Goal: Check status: Check status

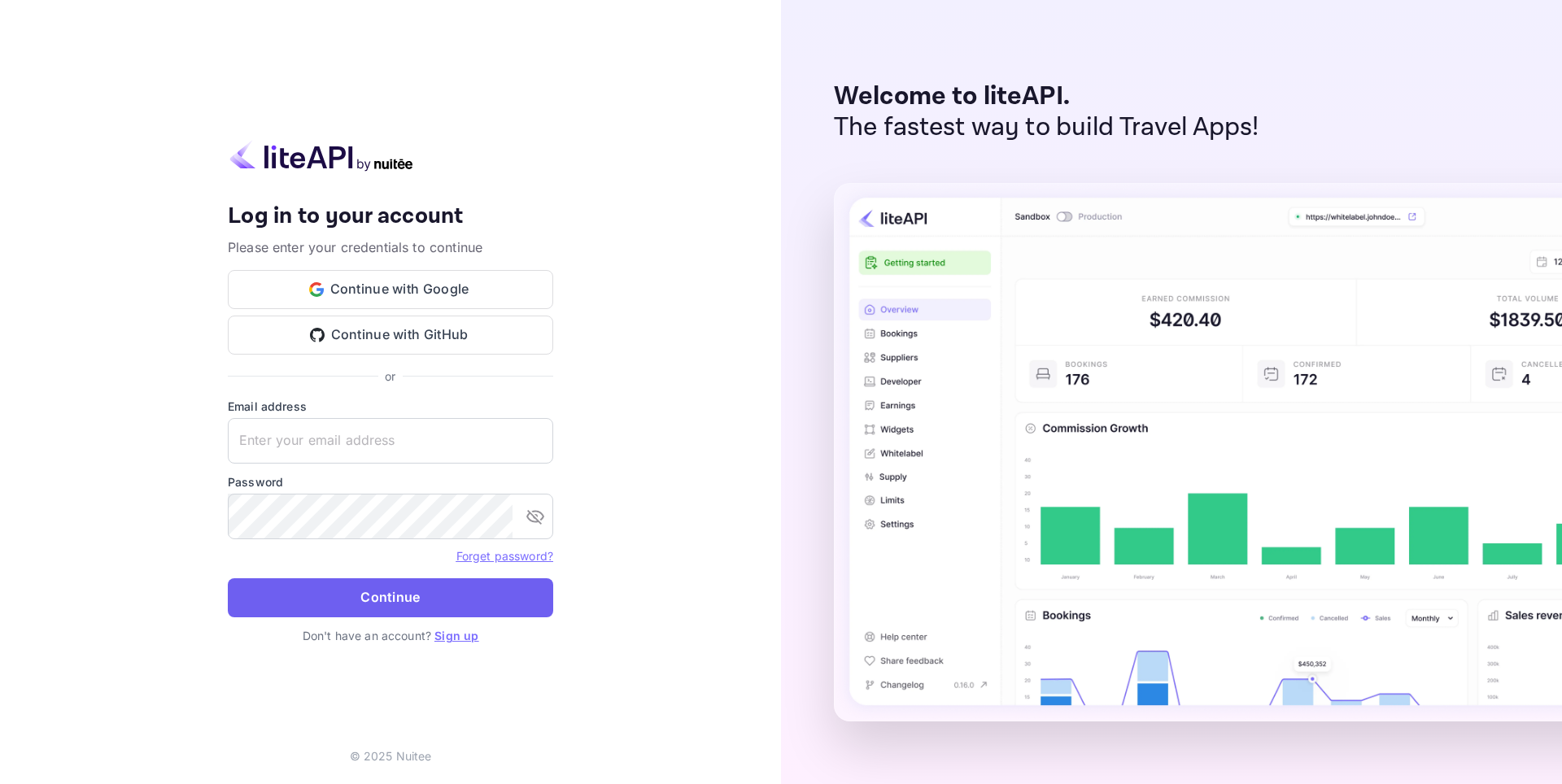
type input "[EMAIL_ADDRESS][DOMAIN_NAME]"
click at [393, 592] on button "Continue" at bounding box center [390, 597] width 325 height 39
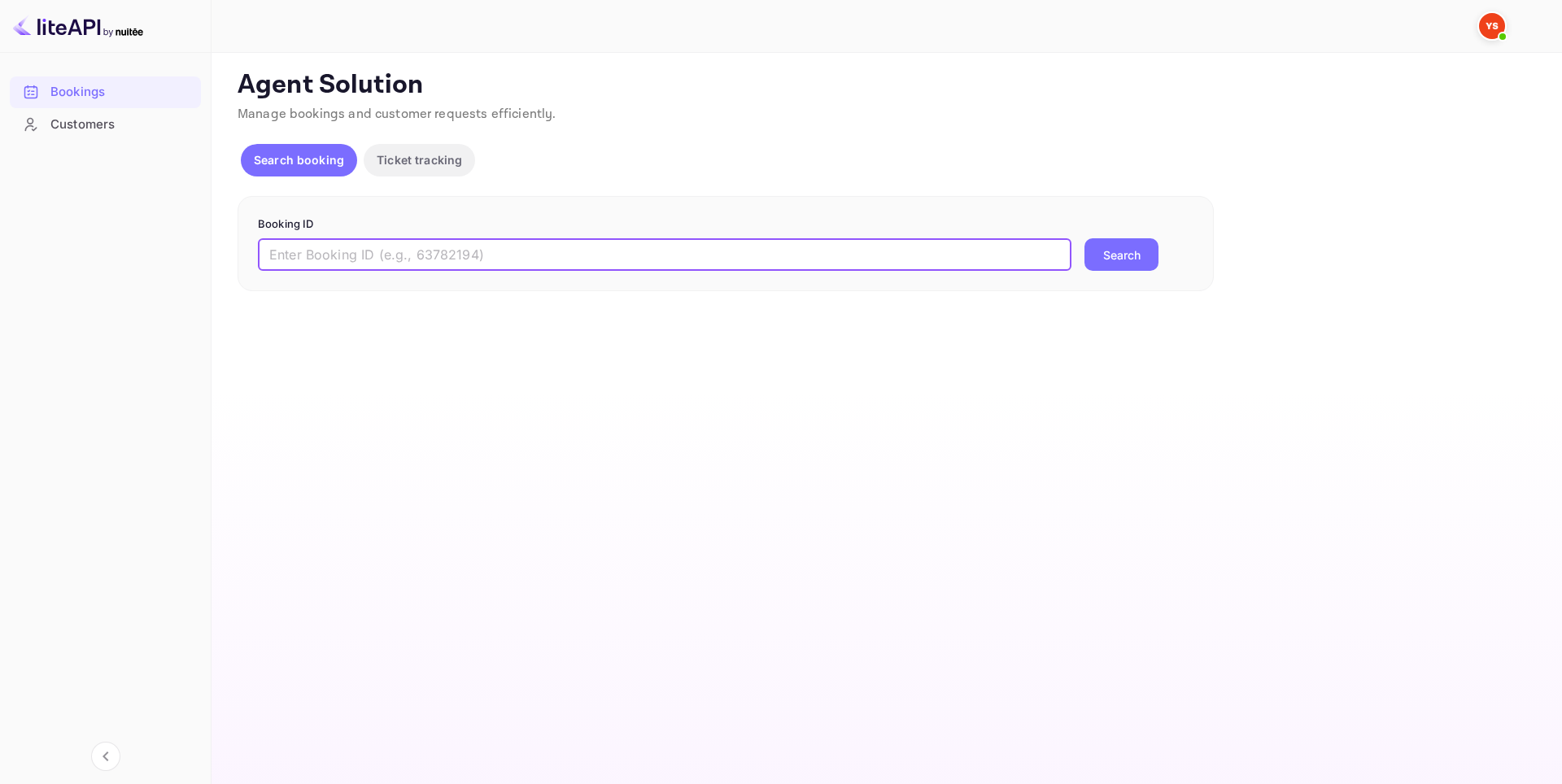
click at [339, 265] on input "text" at bounding box center [664, 254] width 814 height 33
paste input "6854061"
type input "6854061"
click at [1110, 245] on button "Search" at bounding box center [1121, 254] width 74 height 33
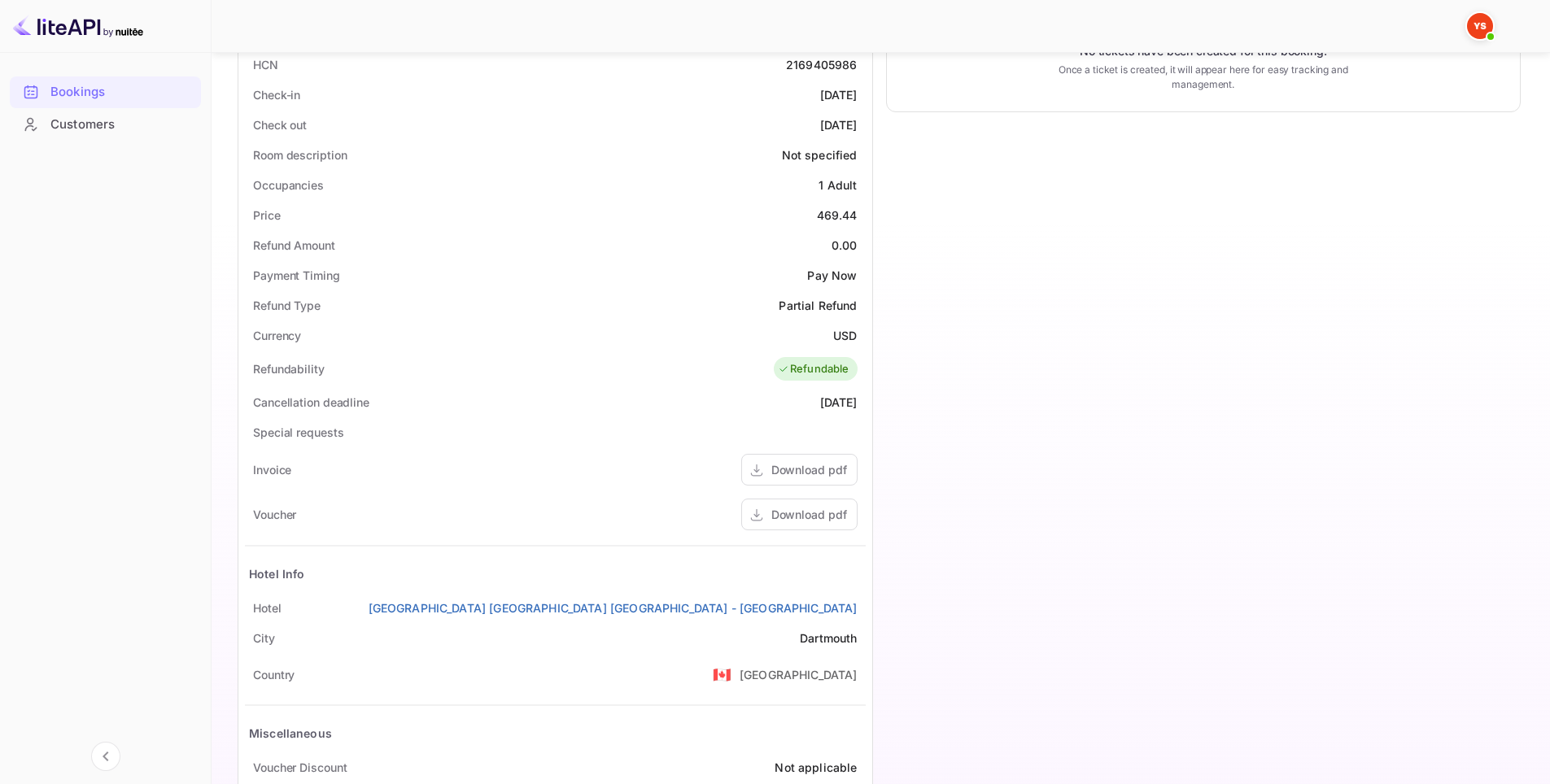
scroll to position [496, 0]
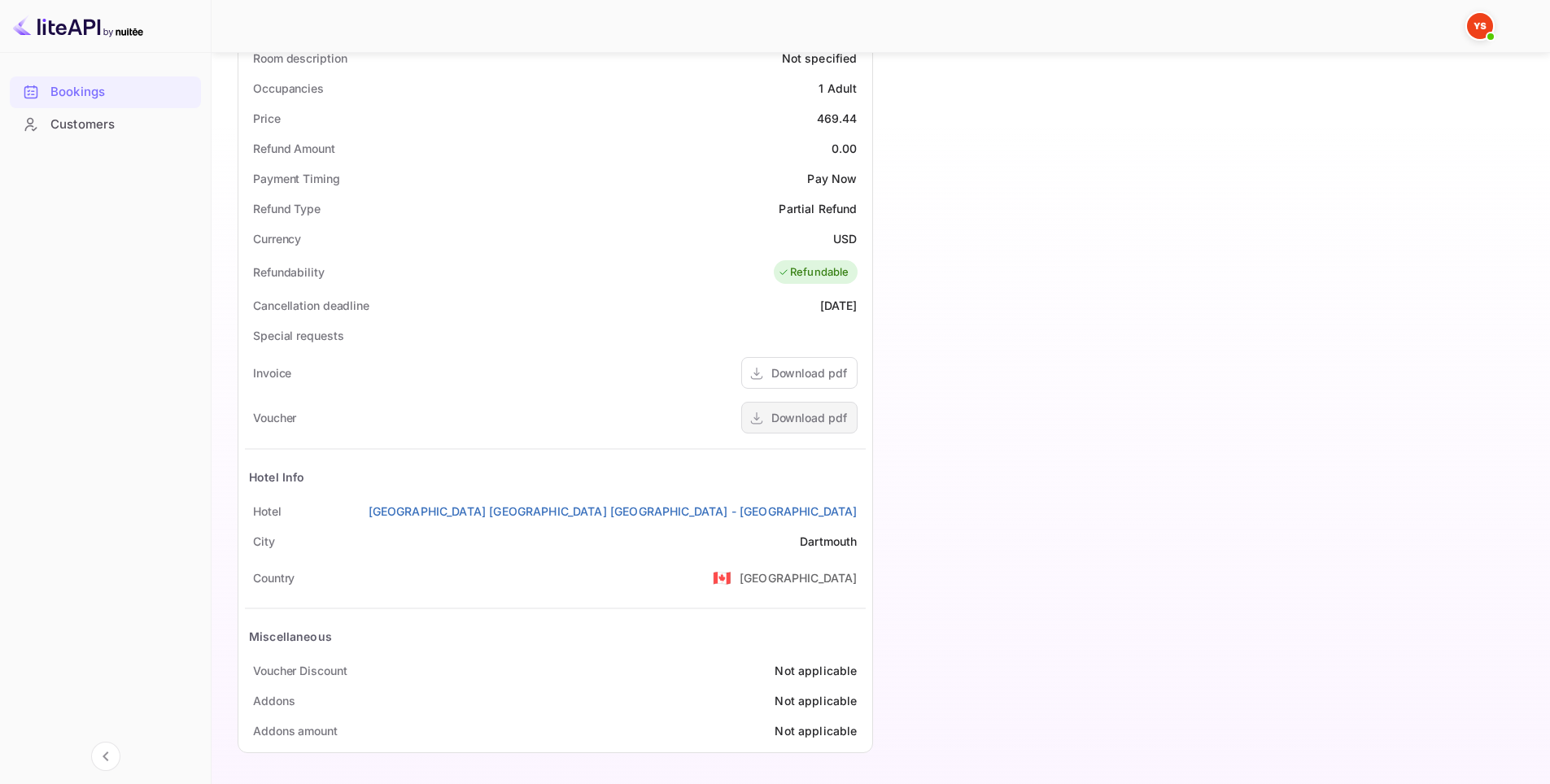
click at [799, 424] on div "Download pdf" at bounding box center [809, 417] width 76 height 17
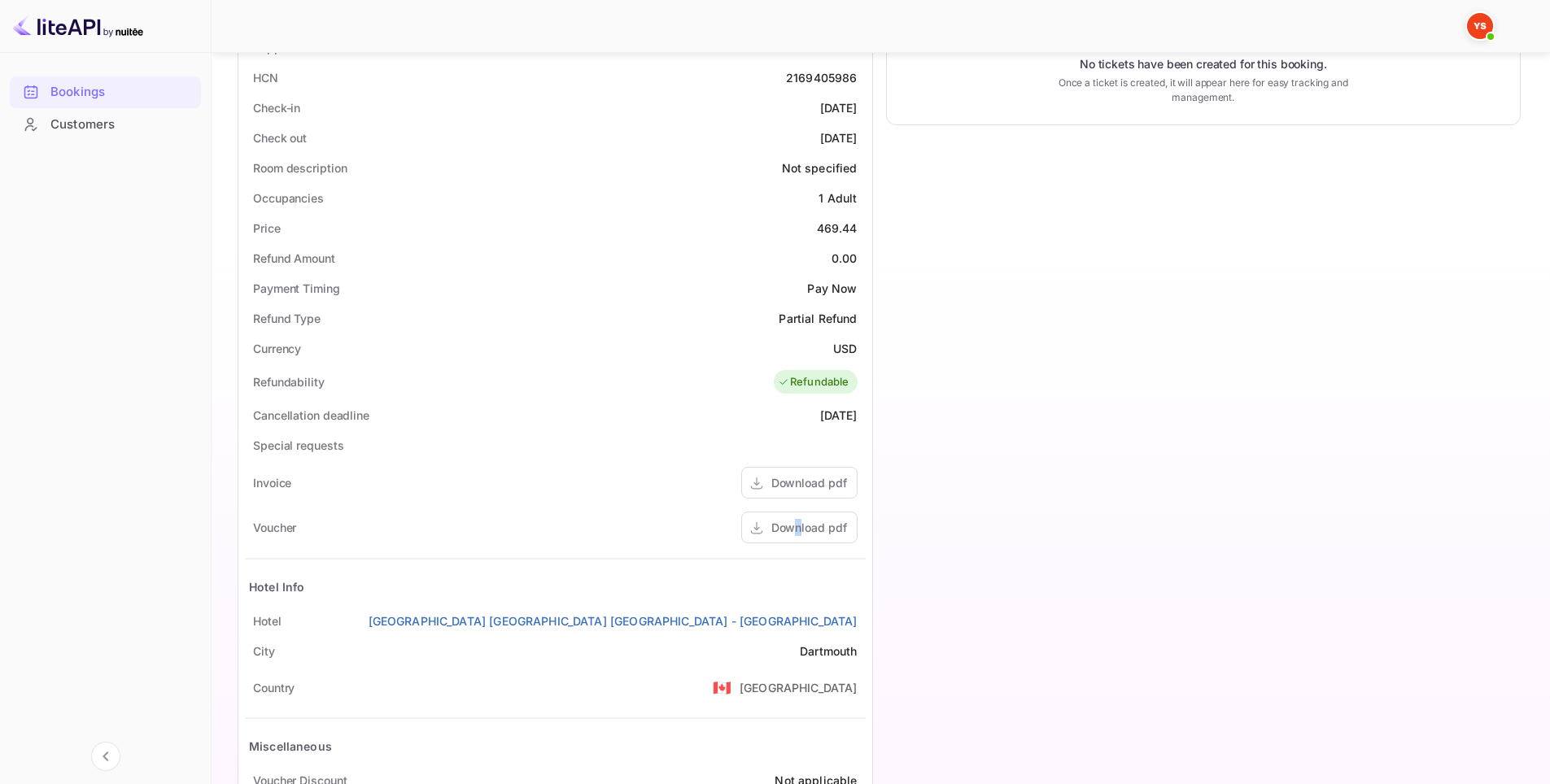
scroll to position [171, 0]
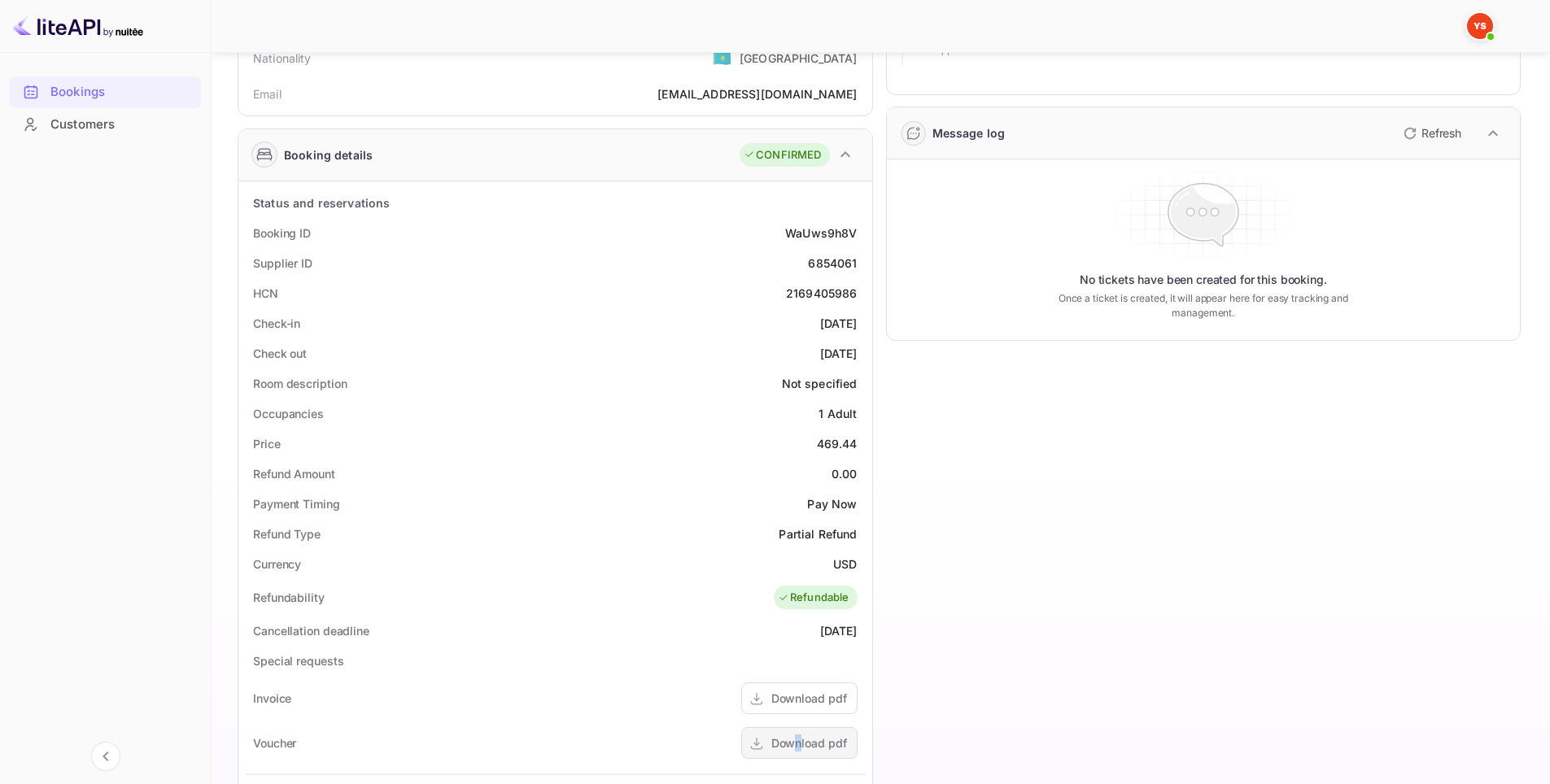
click at [798, 744] on div "Download pdf" at bounding box center [809, 742] width 76 height 17
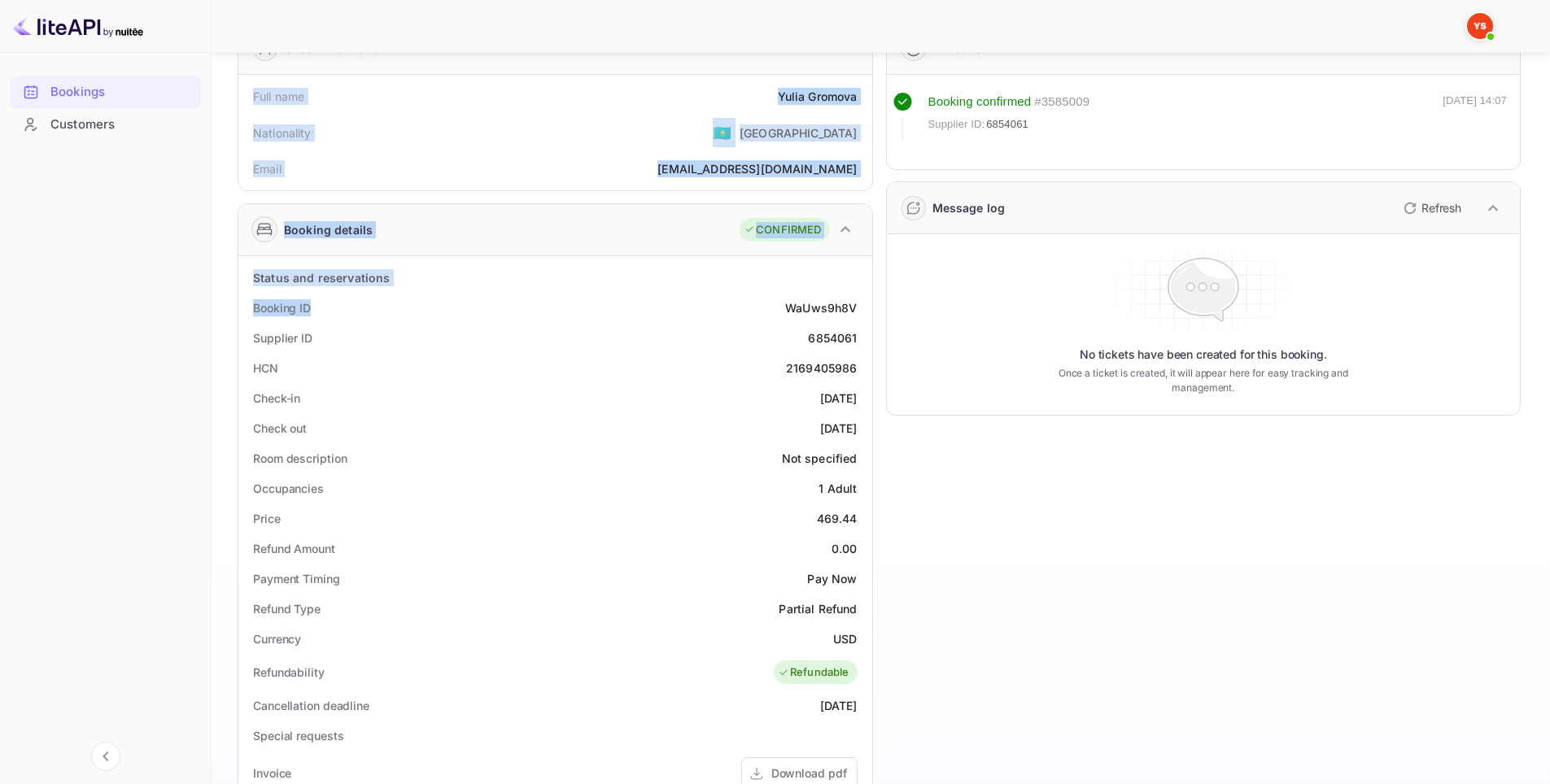
scroll to position [407, 0]
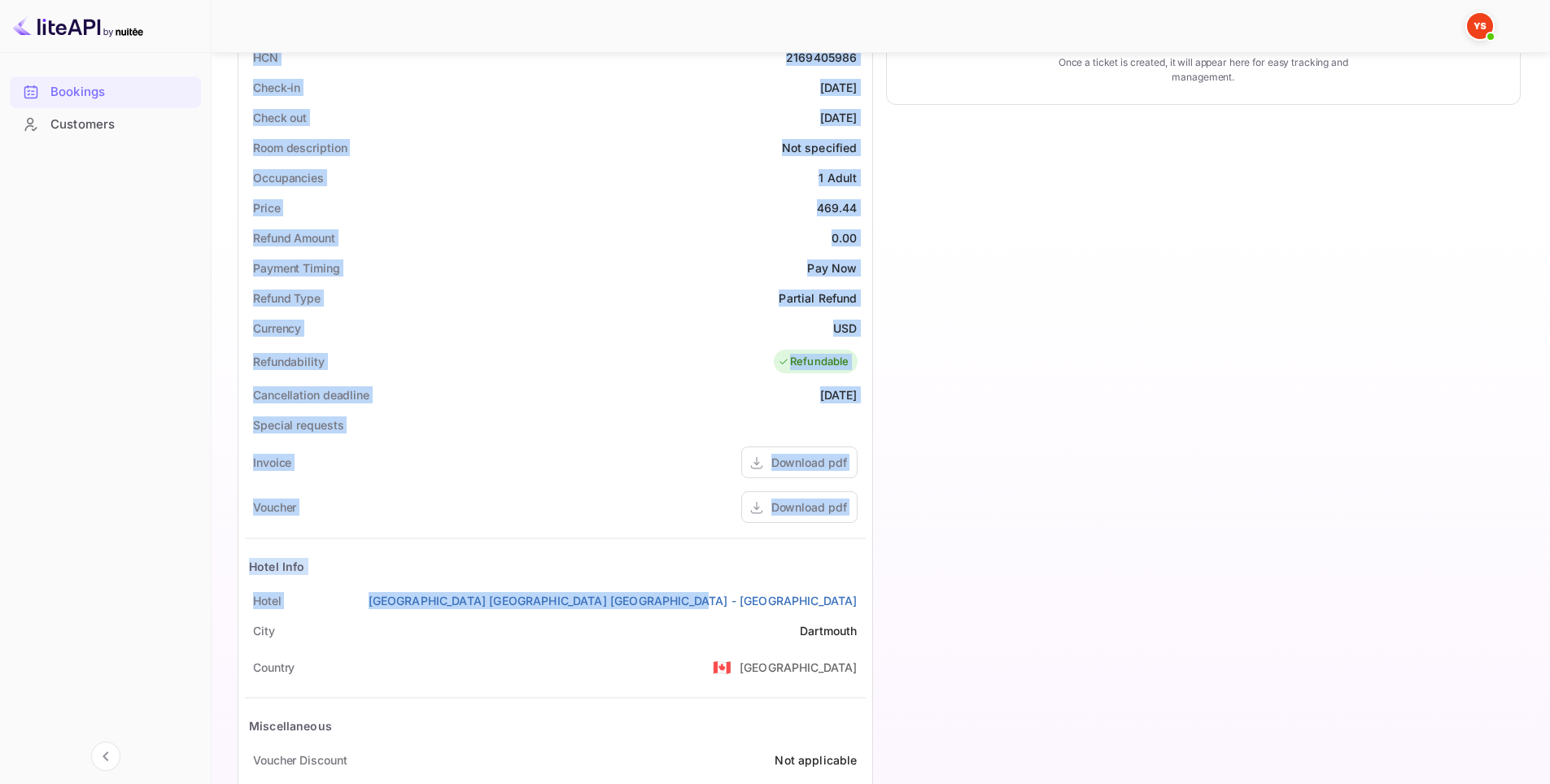
drag, startPoint x: 240, startPoint y: 195, endPoint x: 863, endPoint y: 596, distance: 740.9
click at [863, 596] on div "Guest information Full name [PERSON_NAME] Nationality 🇰🇿 [DEMOGRAPHIC_DATA] Ema…" at bounding box center [548, 276] width 648 height 1156
copy div "Full name [PERSON_NAME] Nationality 🇰🇿 [DEMOGRAPHIC_DATA] Email [EMAIL_ADDRESS]…"
